Goal: Task Accomplishment & Management: Use online tool/utility

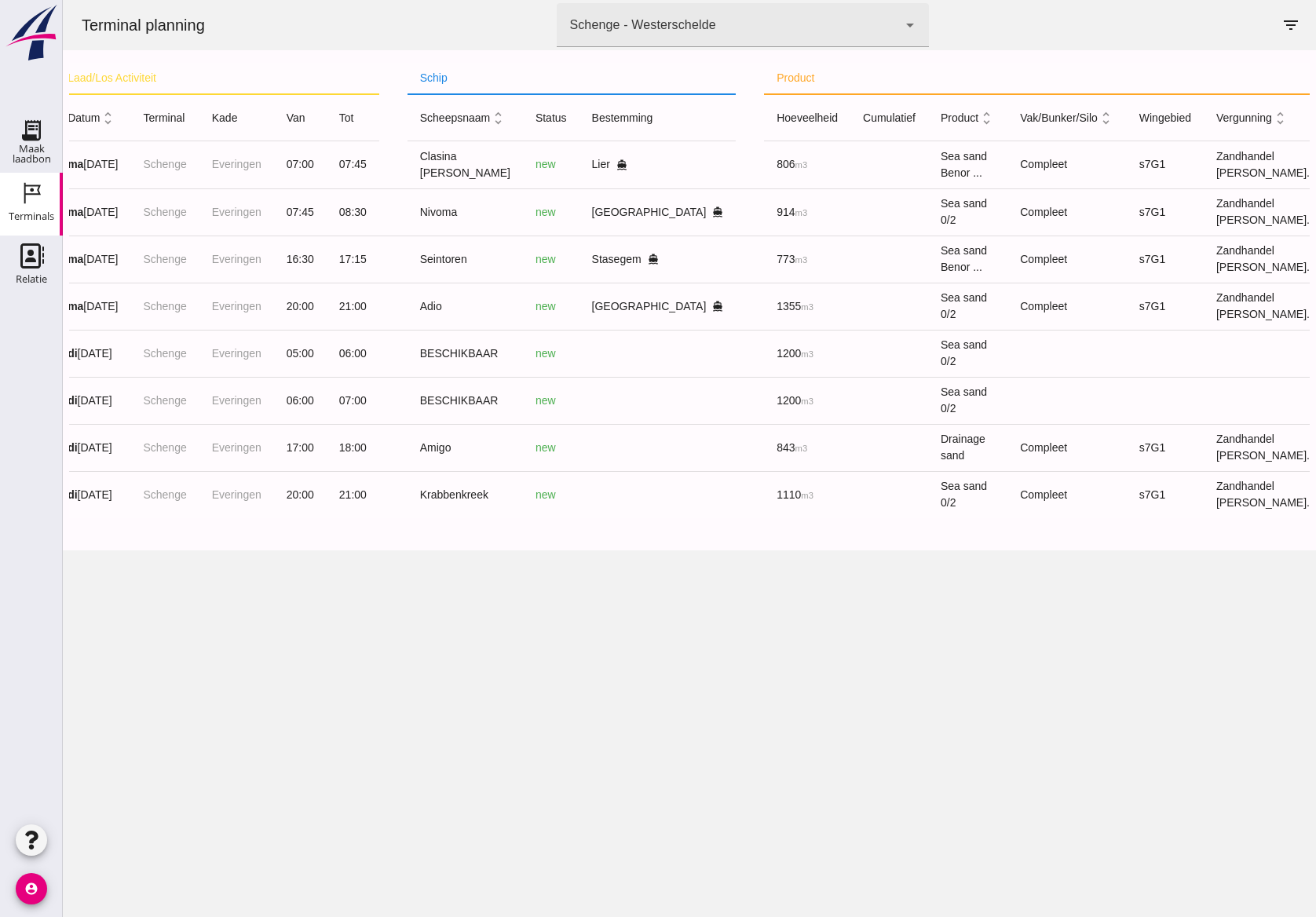
scroll to position [0, 108]
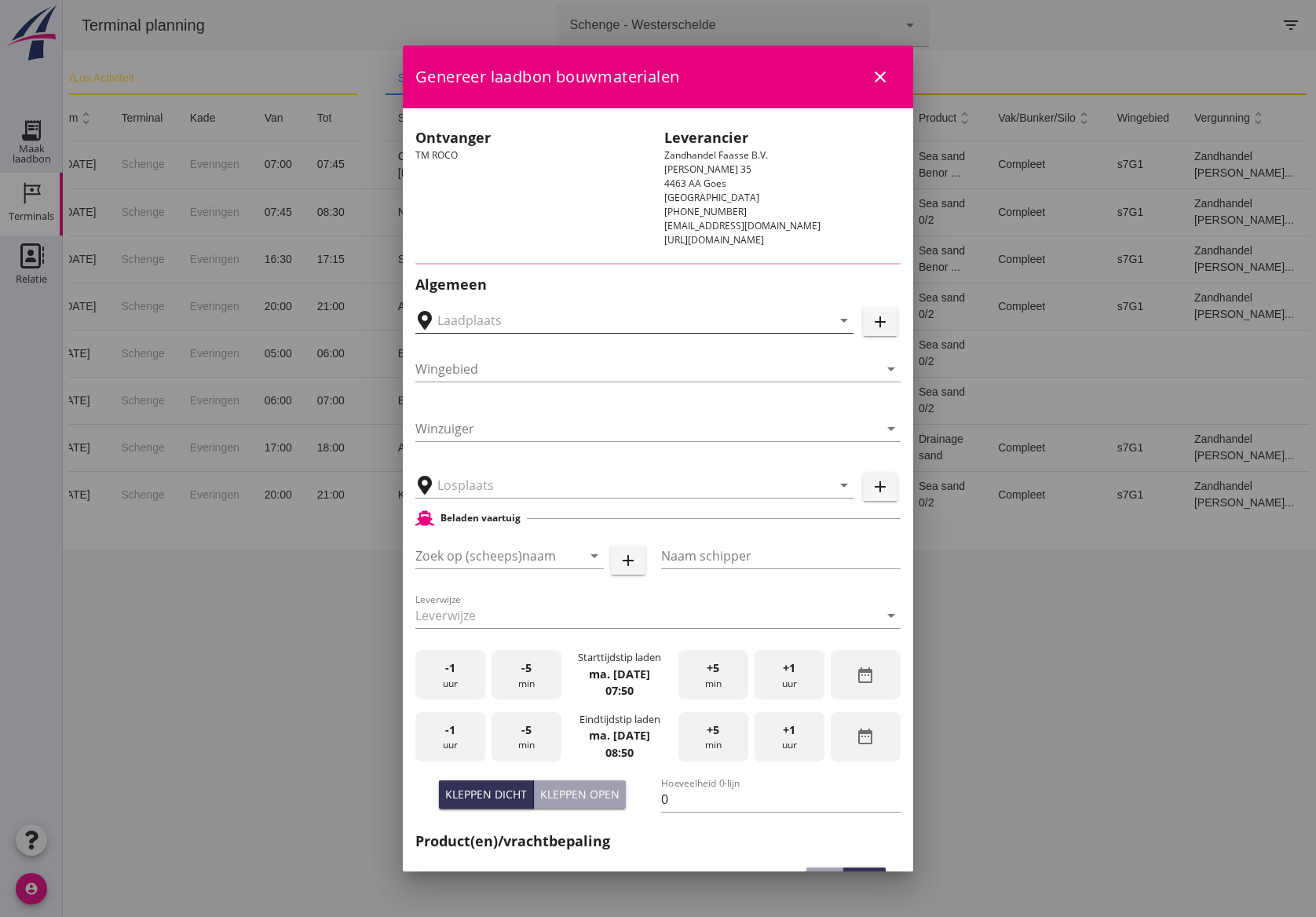
type input "[GEOGRAPHIC_DATA] - [GEOGRAPHIC_DATA], [GEOGRAPHIC_DATA]"
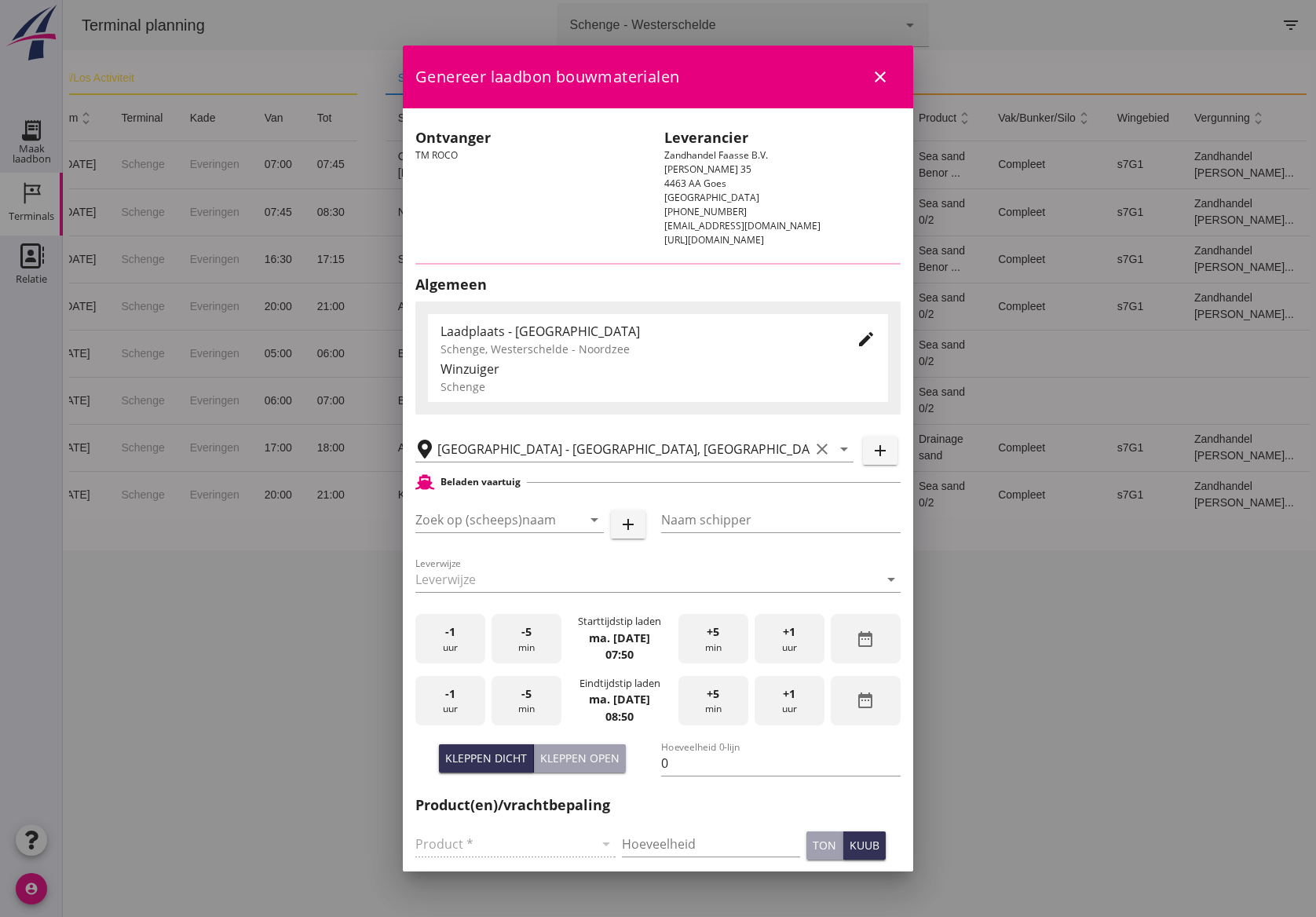
type input "Nivoma"
type input "Kuup"
type input "914"
type input "Zeezand 0/2 (6120)"
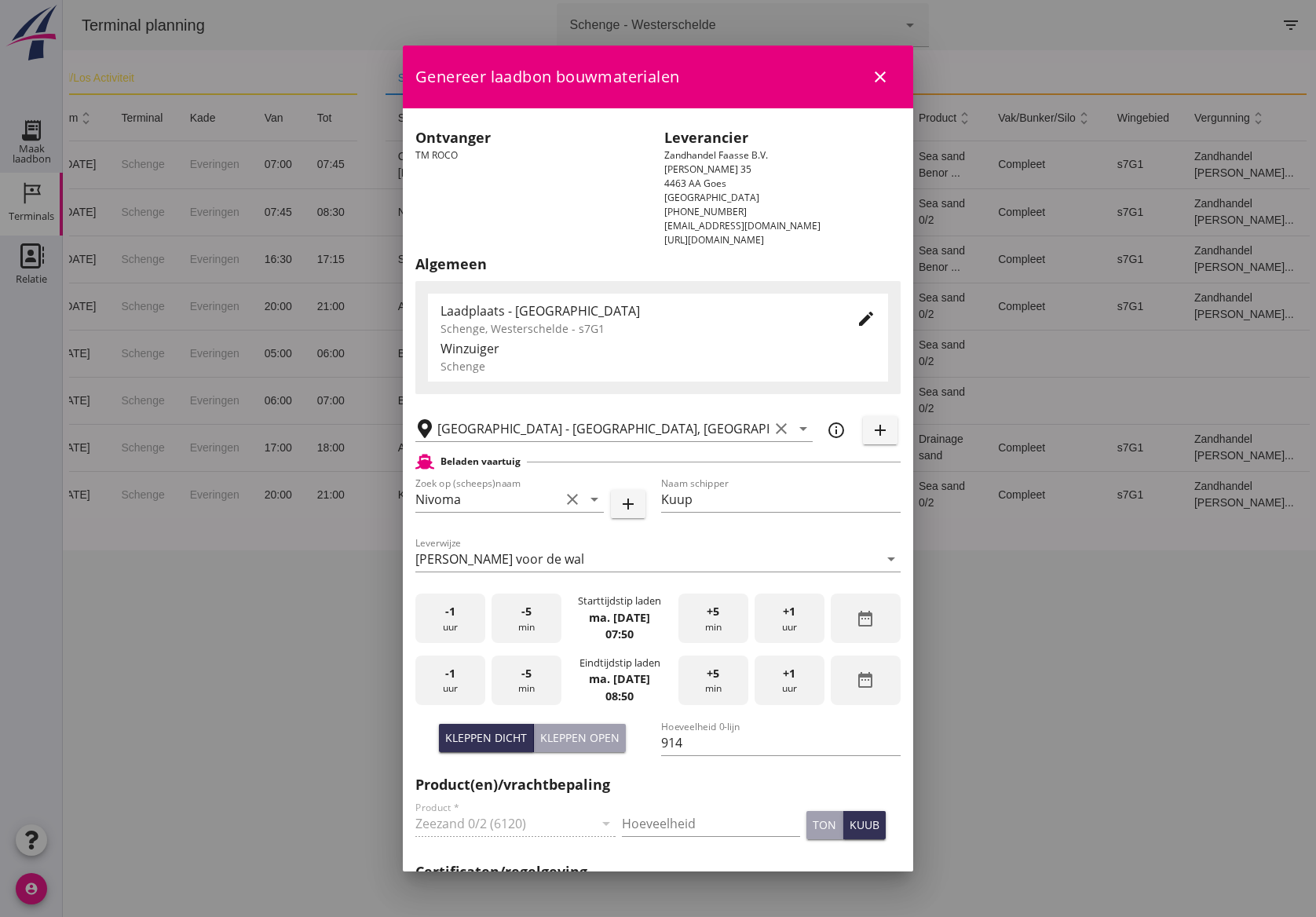
click at [856, 311] on icon "edit" at bounding box center [866, 319] width 19 height 19
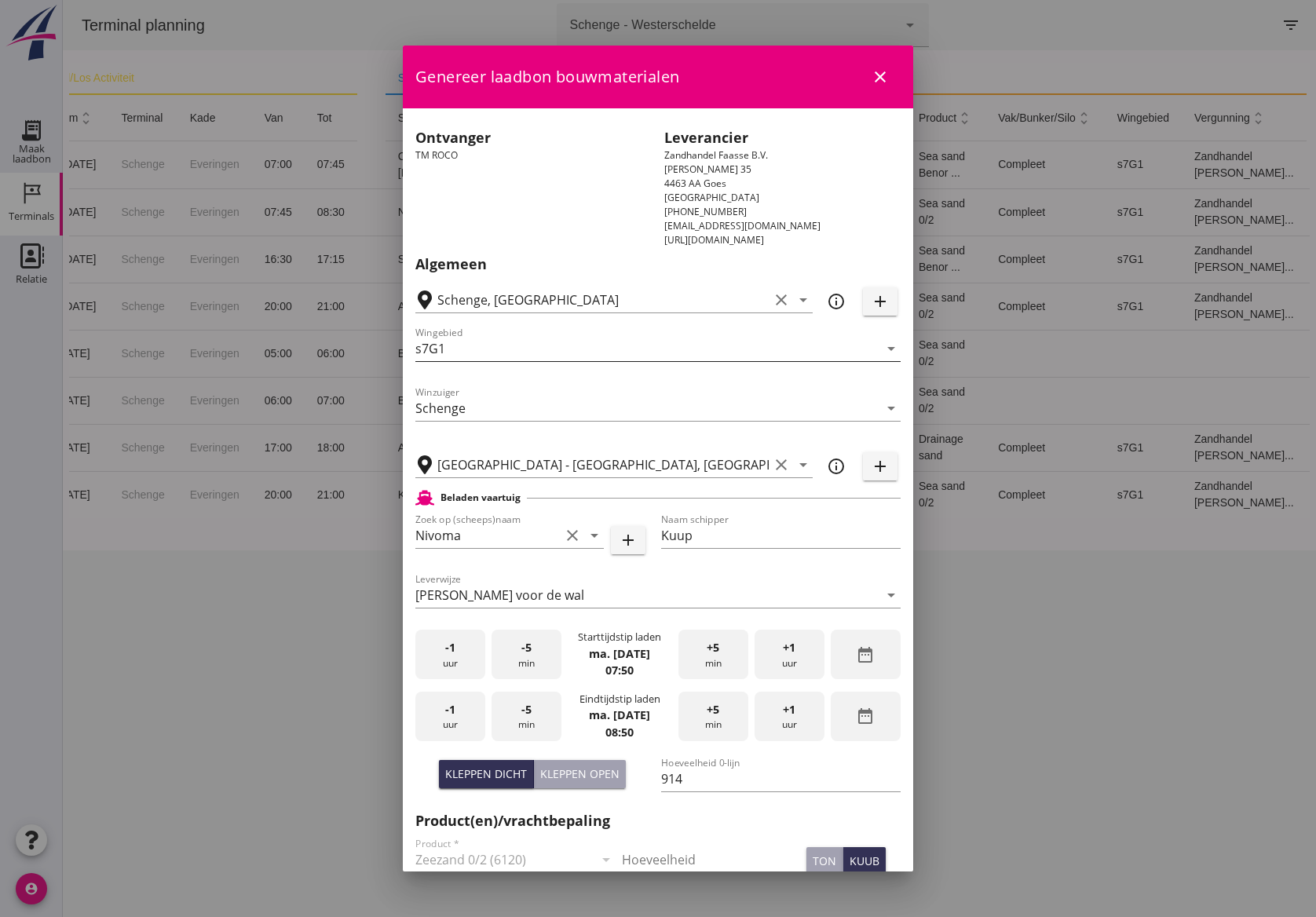
click at [729, 342] on input "s7G1" at bounding box center [646, 349] width 464 height 25
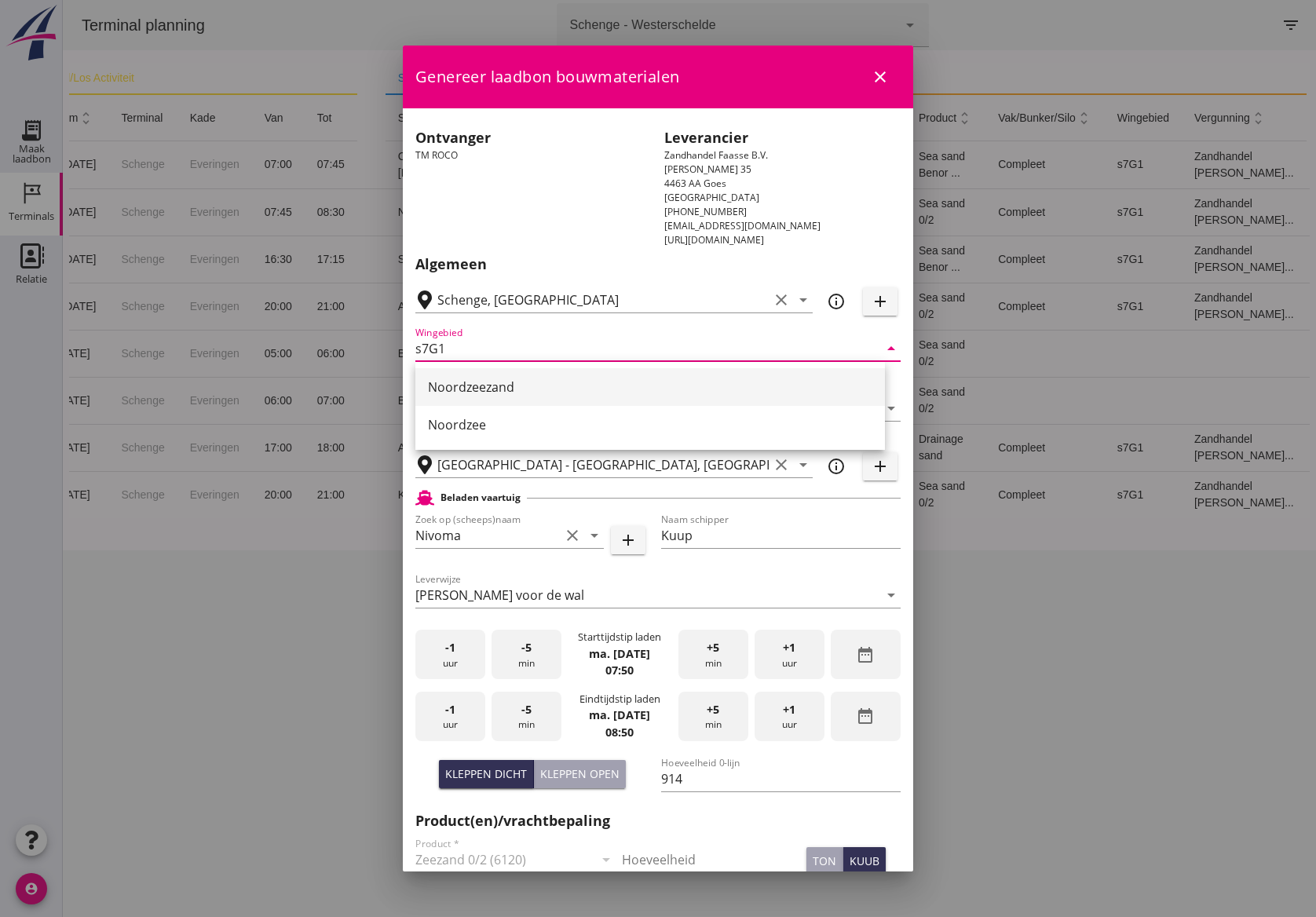
click at [661, 397] on div "Noordzeezand" at bounding box center [650, 386] width 444 height 37
type input "Noordzeezand"
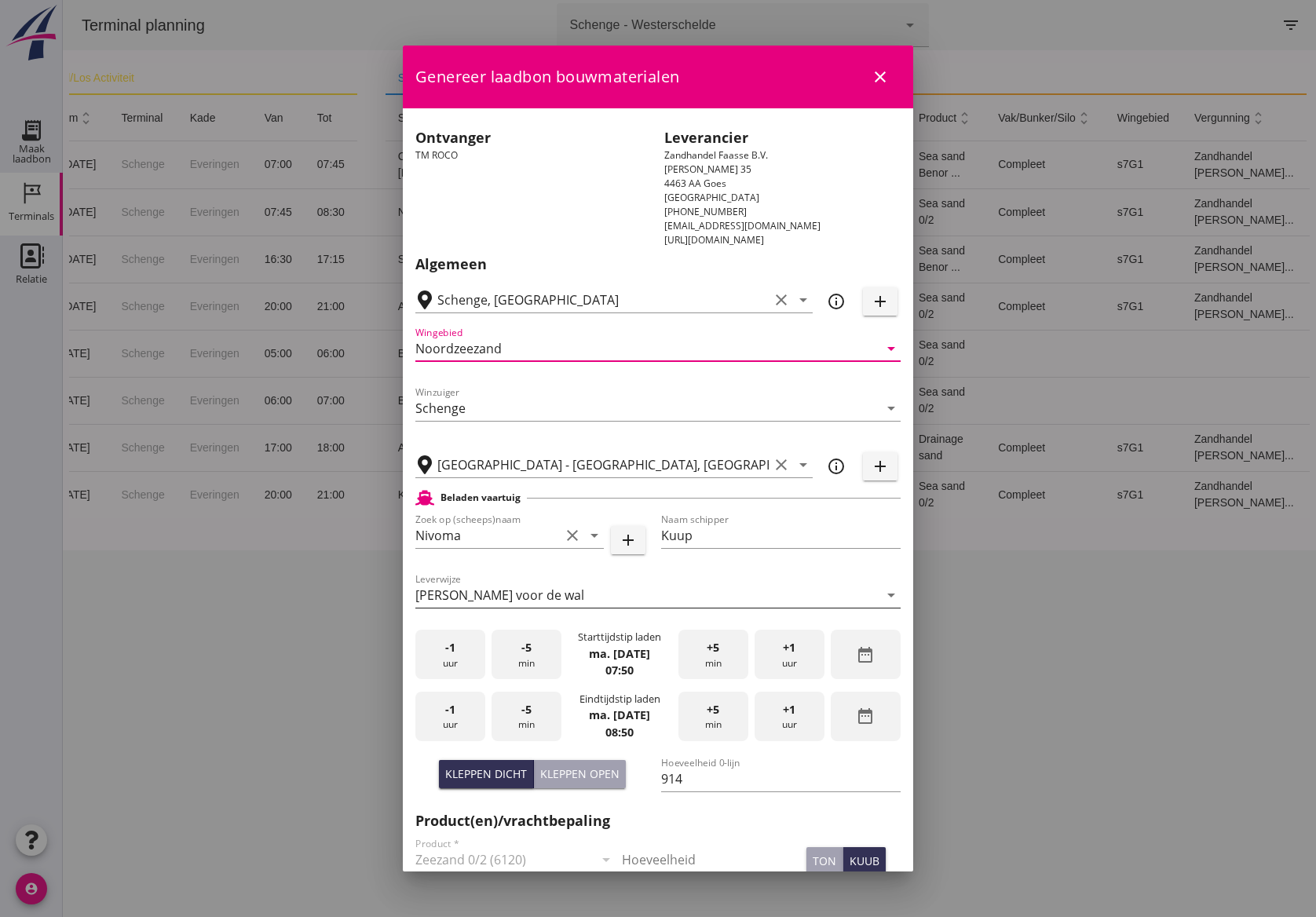
scroll to position [393, 0]
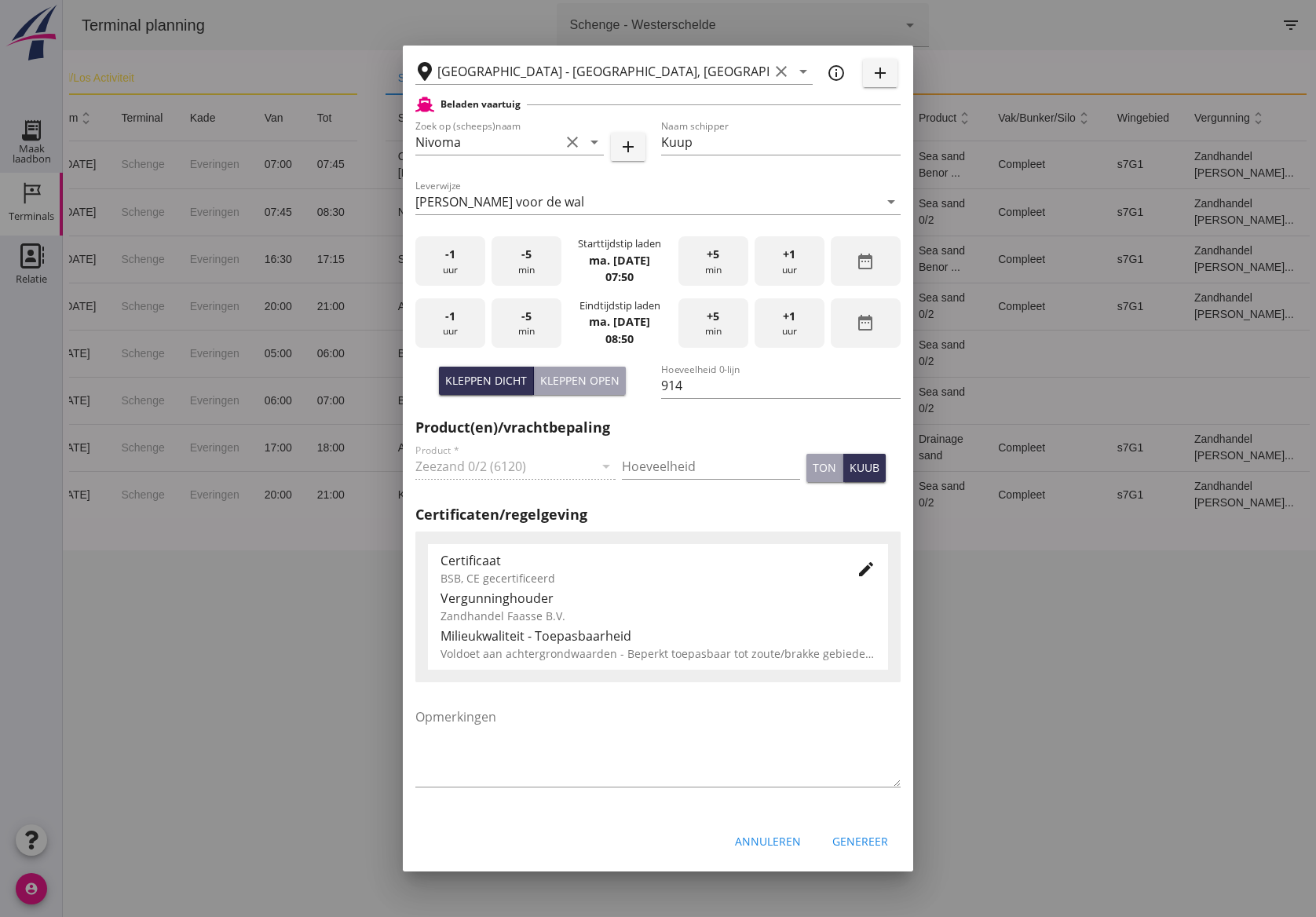
click at [443, 268] on div "-1 uur" at bounding box center [449, 261] width 70 height 50
click at [789, 258] on div "+1 uur" at bounding box center [788, 261] width 70 height 50
click at [538, 262] on div "-5 min" at bounding box center [526, 261] width 70 height 50
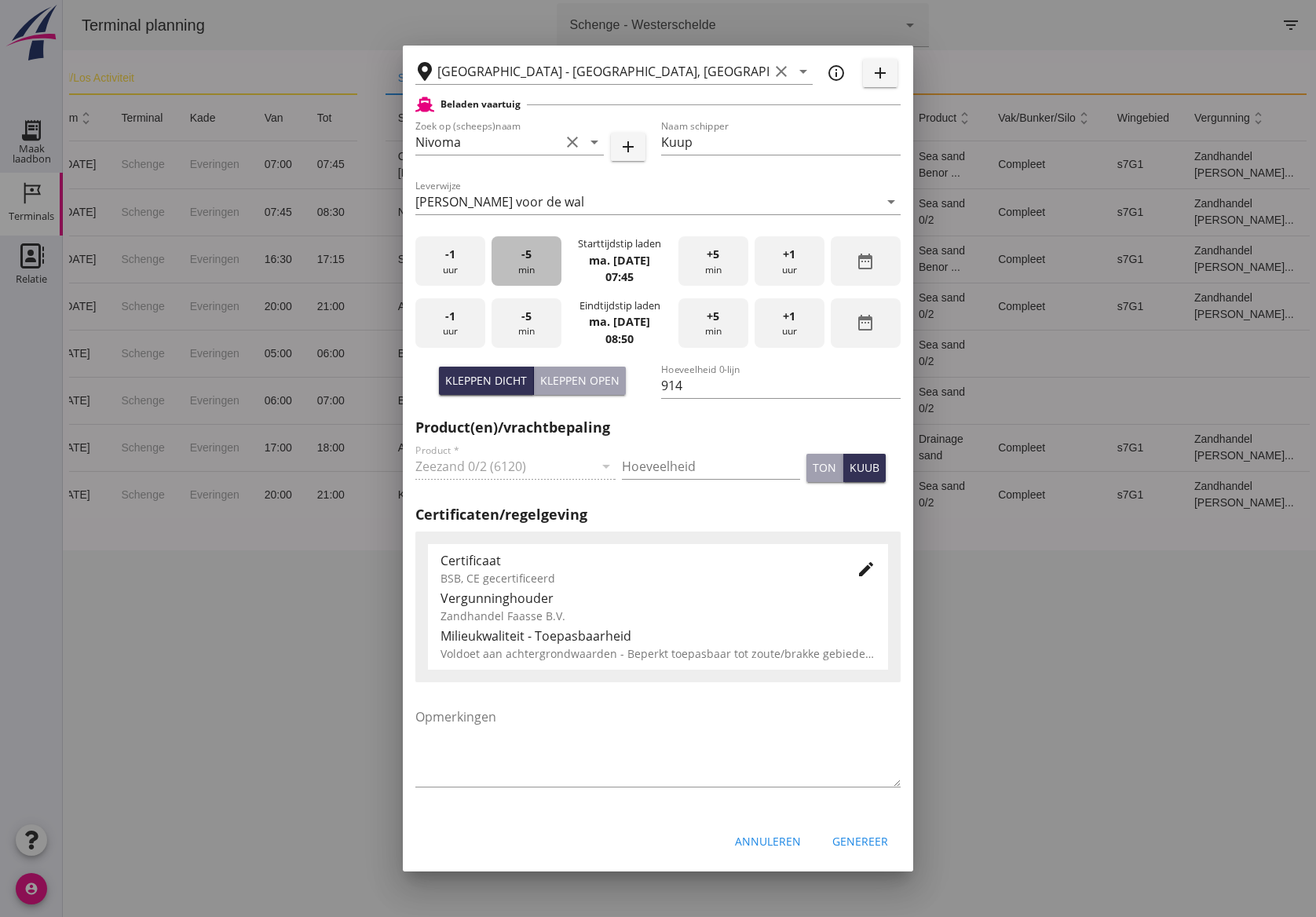
click at [538, 262] on div "-5 min" at bounding box center [526, 261] width 70 height 50
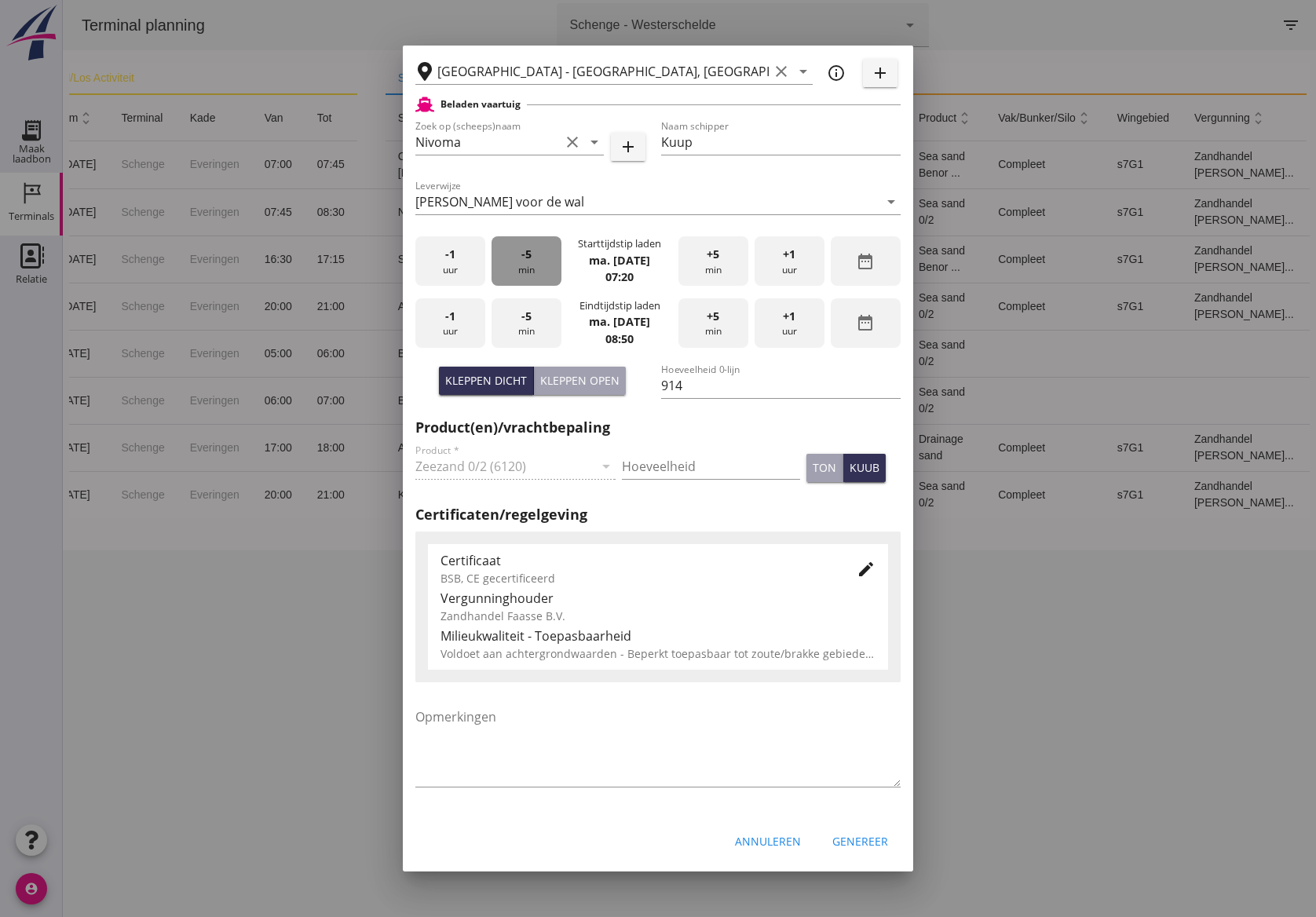
click at [538, 262] on div "-5 min" at bounding box center [526, 261] width 70 height 50
click at [532, 323] on div "-5 min" at bounding box center [526, 323] width 70 height 50
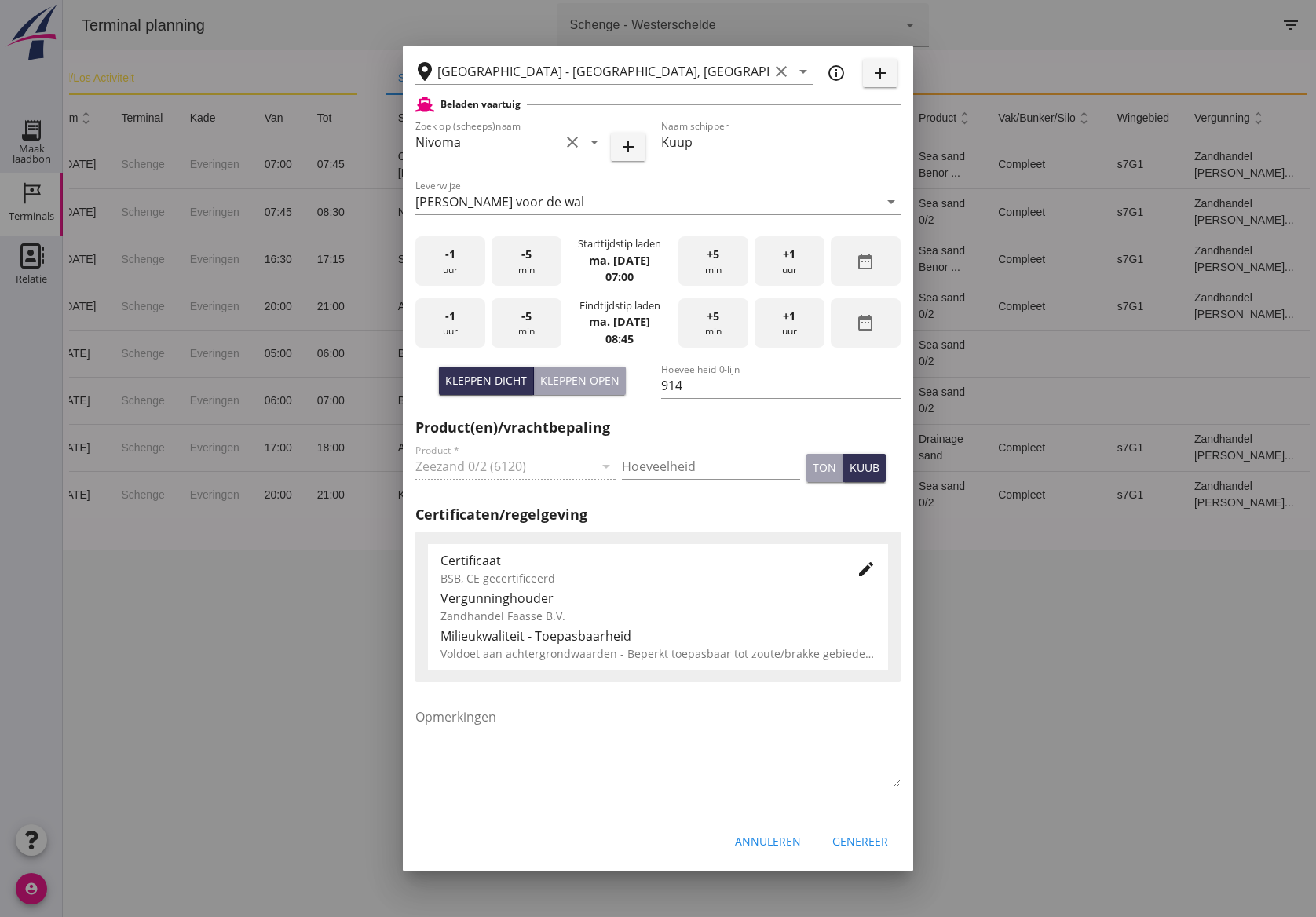
click at [459, 332] on div "-1 uur" at bounding box center [449, 323] width 70 height 50
click at [684, 456] on input "Hoeveelheid" at bounding box center [710, 467] width 178 height 25
type input "914"
click at [856, 573] on icon "edit" at bounding box center [866, 570] width 19 height 19
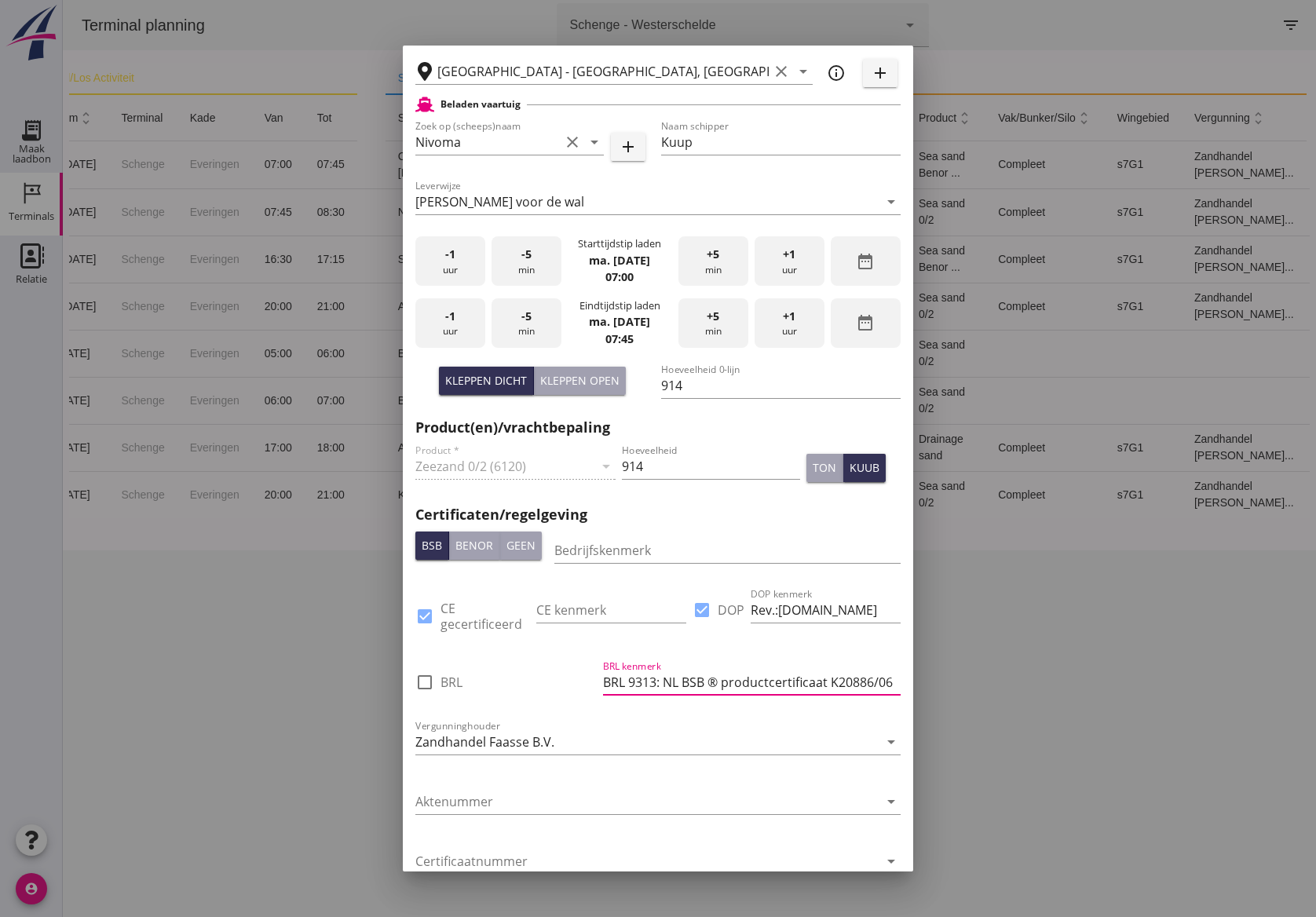
scroll to position [0, 8]
drag, startPoint x: 832, startPoint y: 683, endPoint x: 893, endPoint y: 677, distance: 61.3
click at [893, 677] on div "Ontvanger TM ROCO Leverancier Zandhandel [PERSON_NAME] B.V. [PERSON_NAME][STREE…" at bounding box center [658, 485] width 510 height 1539
click at [637, 541] on input "Bedrijfskenmerk" at bounding box center [727, 551] width 346 height 25
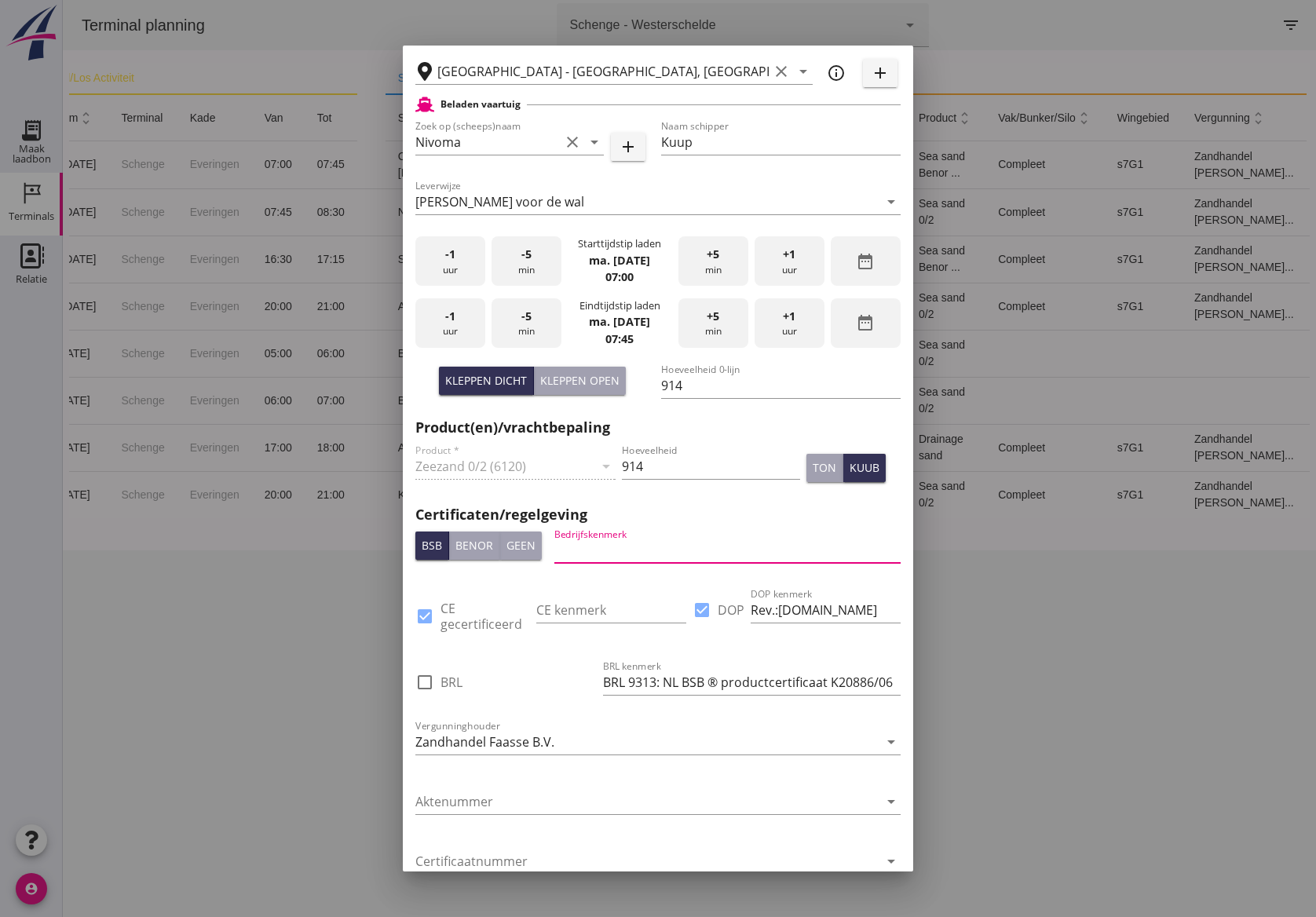
drag, startPoint x: 637, startPoint y: 541, endPoint x: 579, endPoint y: 541, distance: 58.0
click at [579, 541] on input "Bedrijfskenmerk" at bounding box center [727, 551] width 346 height 25
click at [589, 544] on input "Bedrijfskenmerk" at bounding box center [727, 551] width 346 height 25
paste input "K20886/06"
type input "K20886/06"
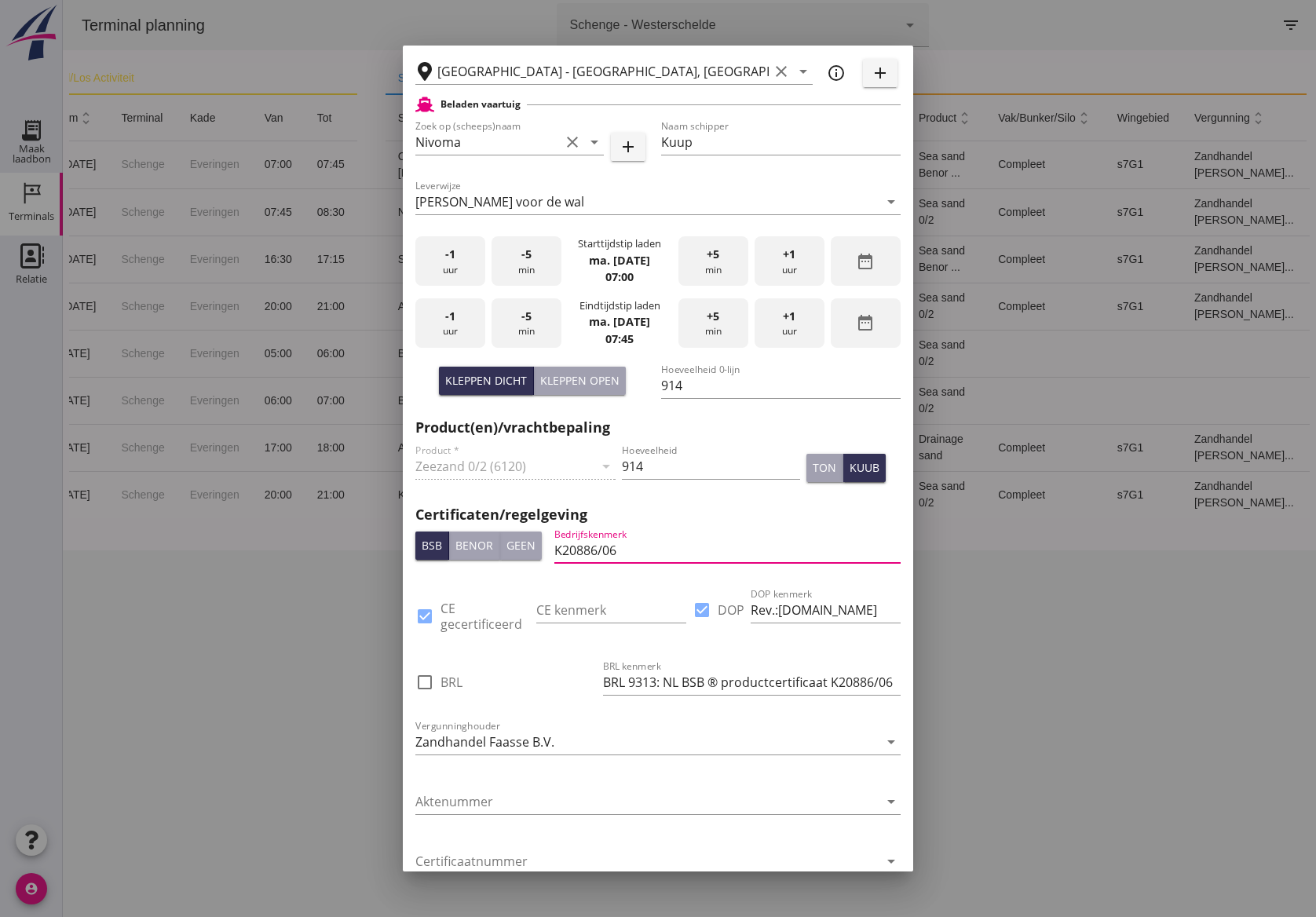
click at [427, 682] on div at bounding box center [424, 683] width 27 height 27
checkbox input "true"
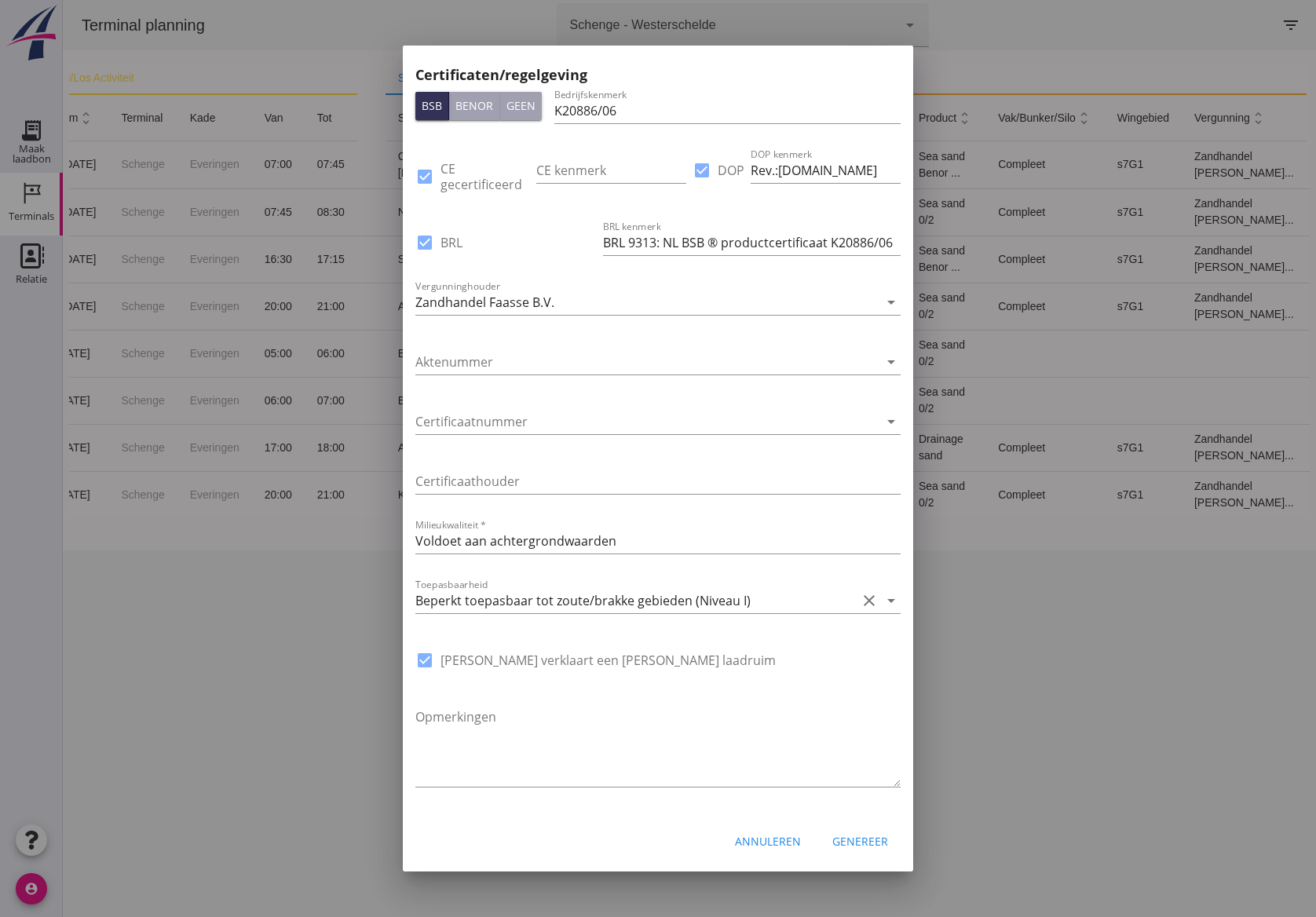
click at [832, 836] on div "Genereer" at bounding box center [860, 841] width 55 height 16
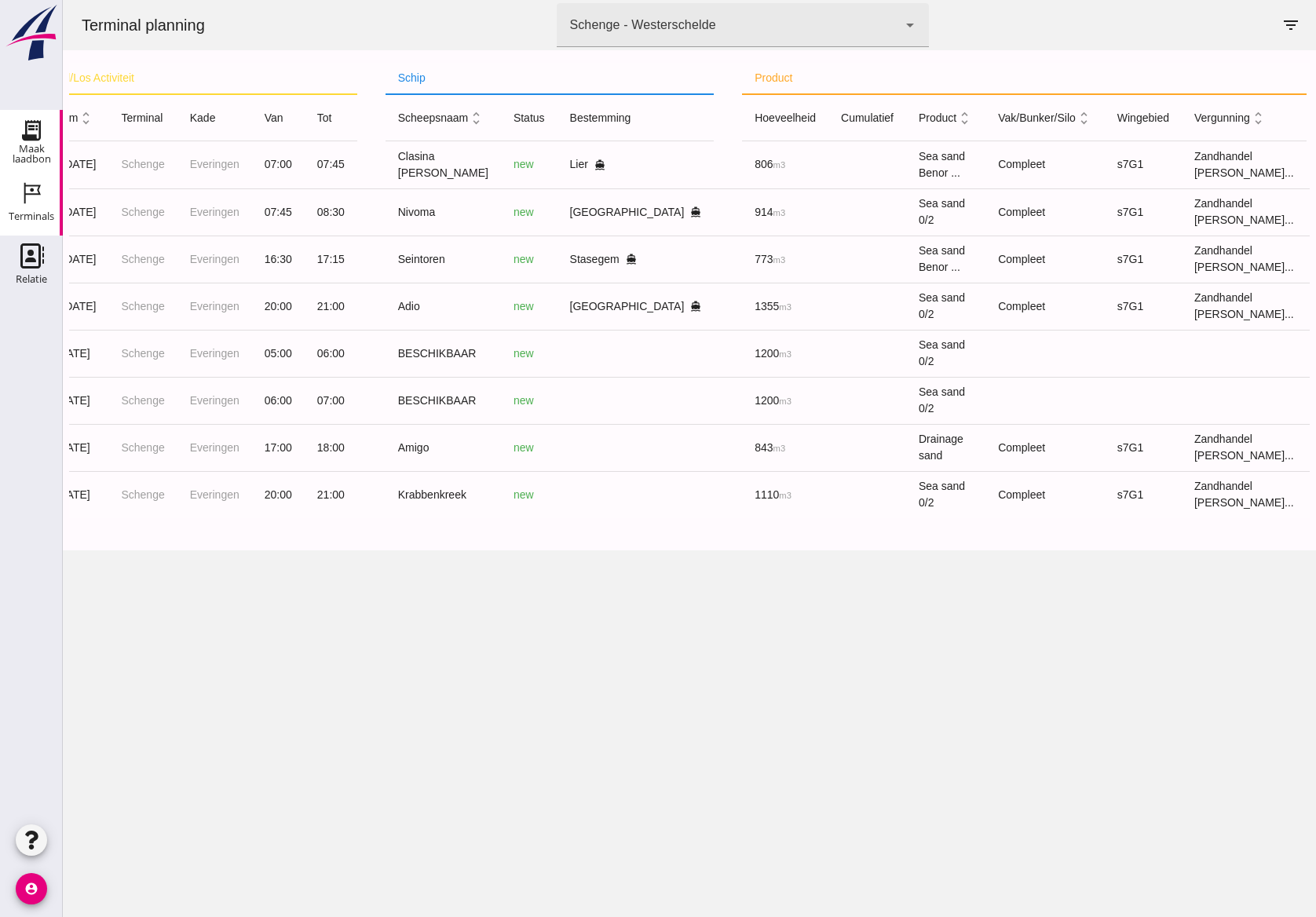
click at [26, 148] on div "Maak laadbon" at bounding box center [32, 153] width 63 height 20
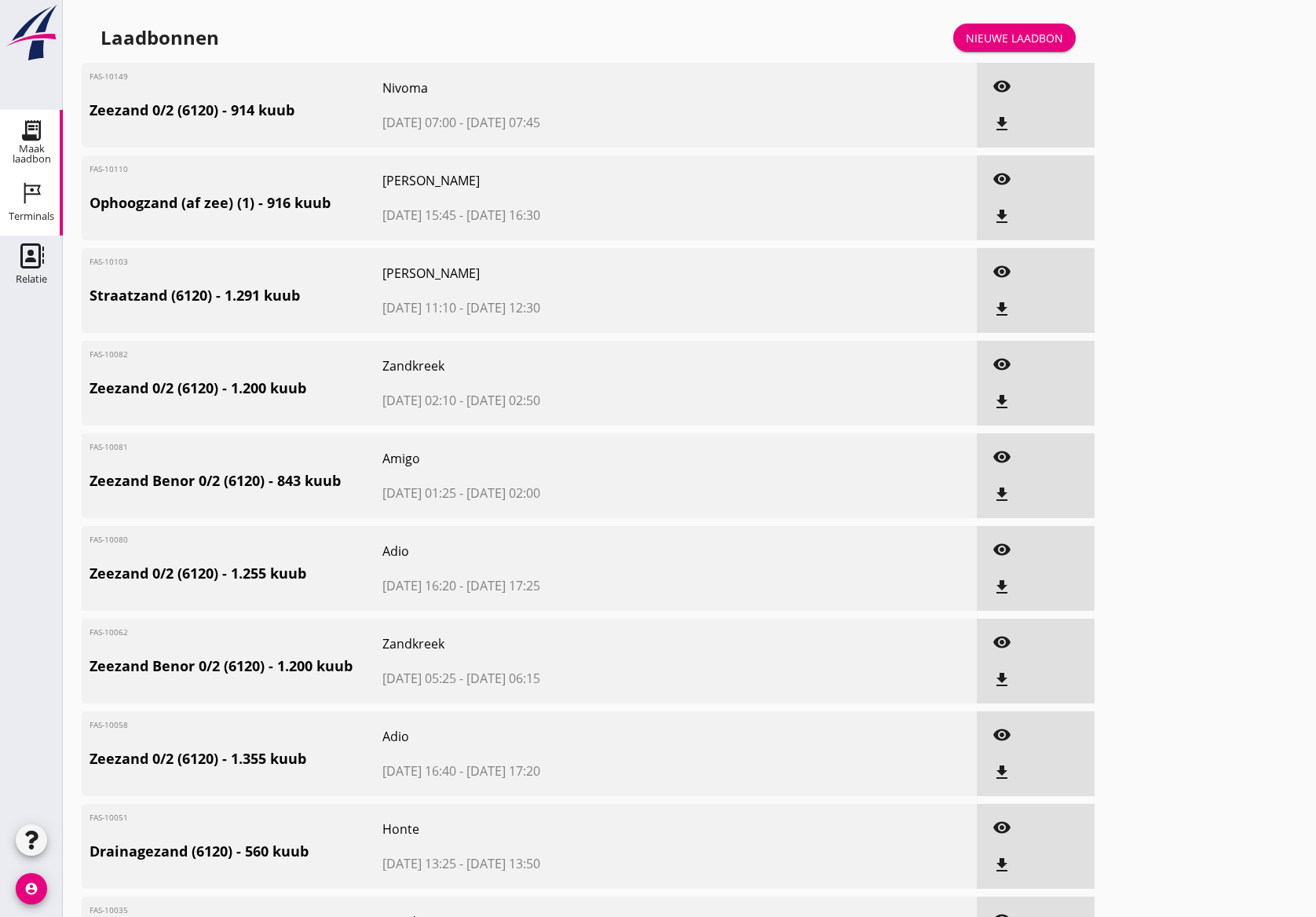
click at [27, 213] on div "Terminals" at bounding box center [32, 216] width 46 height 11
